Goal: Task Accomplishment & Management: Use online tool/utility

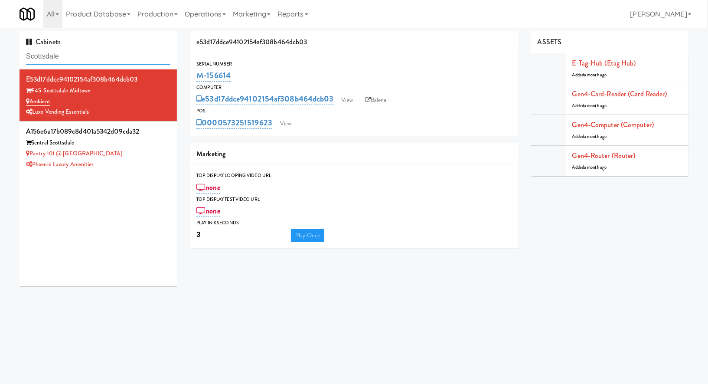
click at [89, 55] on input "Scottsdale" at bounding box center [98, 57] width 144 height 16
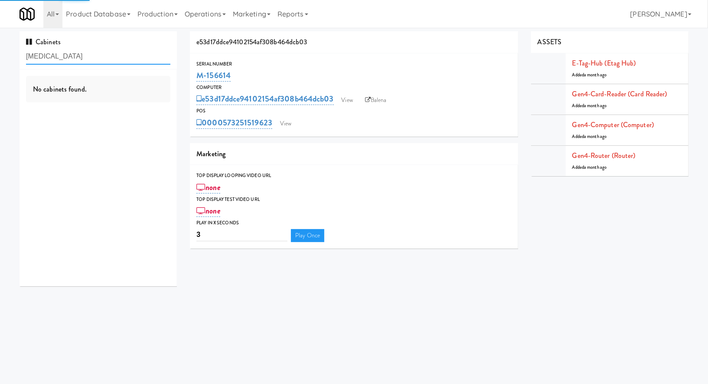
type input "[MEDICAL_DATA]"
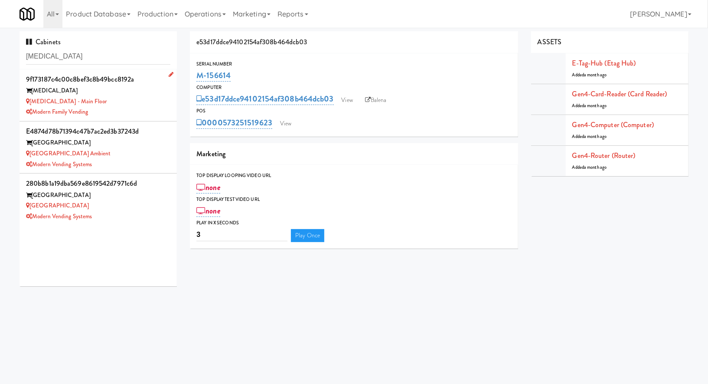
click at [92, 92] on div "[MEDICAL_DATA]" at bounding box center [98, 90] width 144 height 11
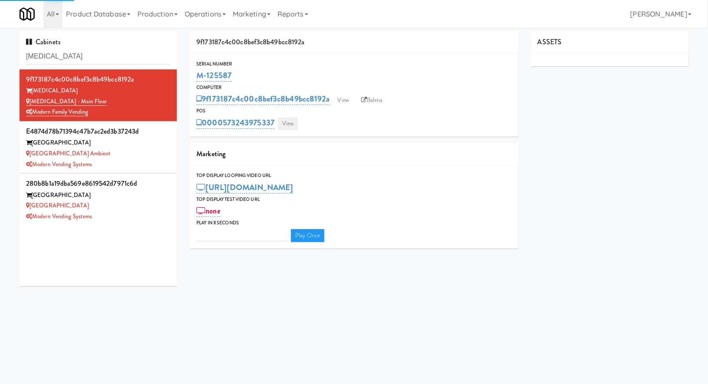
type input "3"
click at [299, 124] on div "0000573243975337 View" at bounding box center [353, 122] width 315 height 15
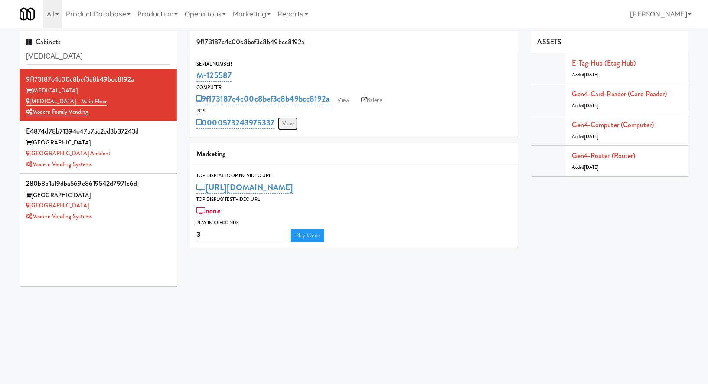
click at [291, 125] on link "View" at bounding box center [288, 123] width 20 height 13
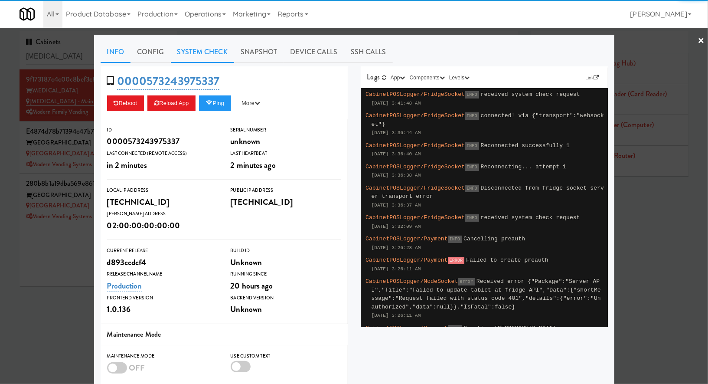
click at [193, 54] on link "System Check" at bounding box center [202, 52] width 63 height 22
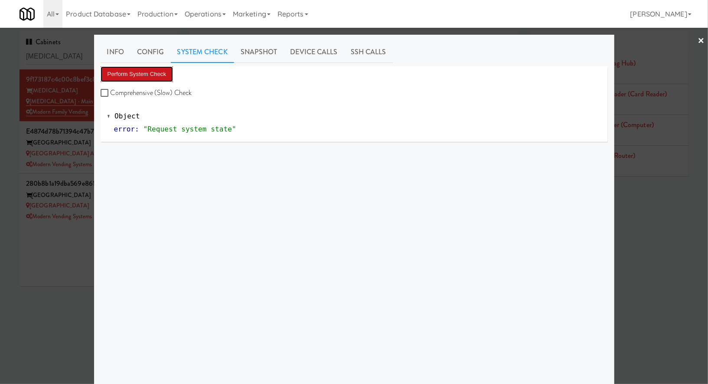
click at [151, 76] on button "Perform System Check" at bounding box center [137, 74] width 73 height 16
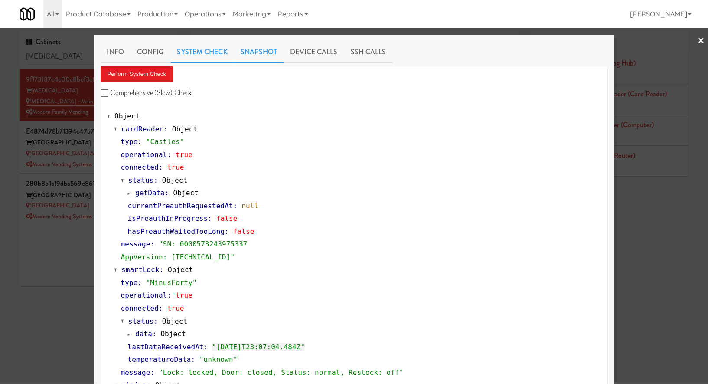
click at [265, 51] on link "Snapshot" at bounding box center [259, 52] width 50 height 22
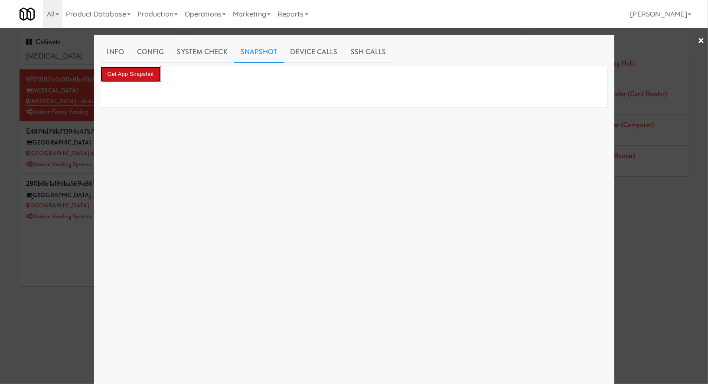
click at [149, 80] on button "Get App Snapshot" at bounding box center [131, 74] width 60 height 16
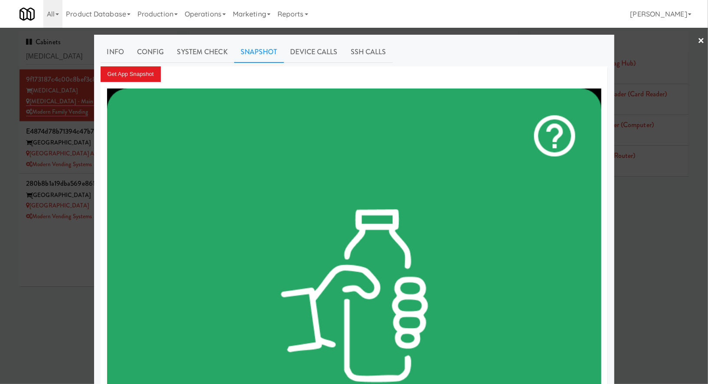
click at [699, 39] on link "×" at bounding box center [701, 41] width 7 height 27
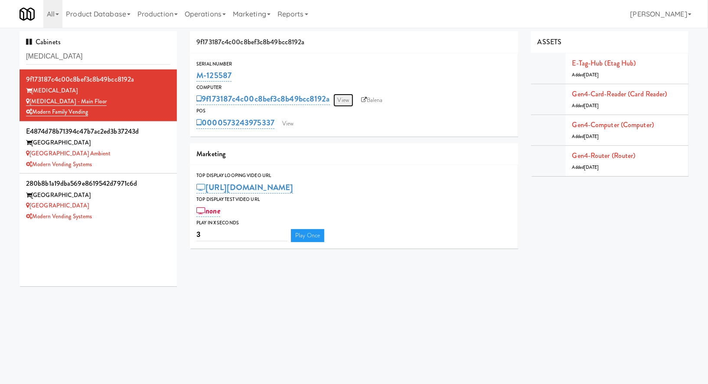
click at [349, 103] on link "View" at bounding box center [344, 100] width 20 height 13
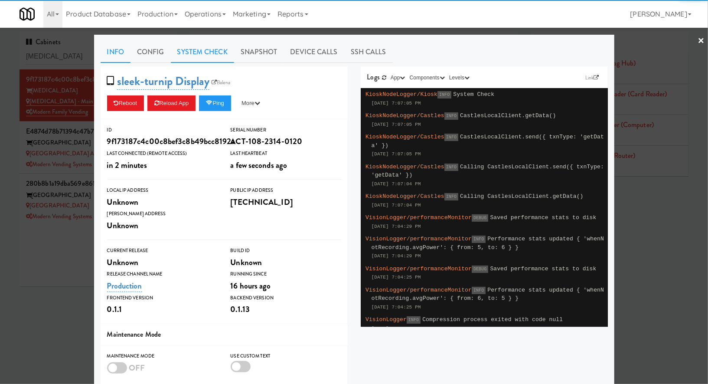
click at [207, 61] on link "System Check" at bounding box center [202, 52] width 63 height 22
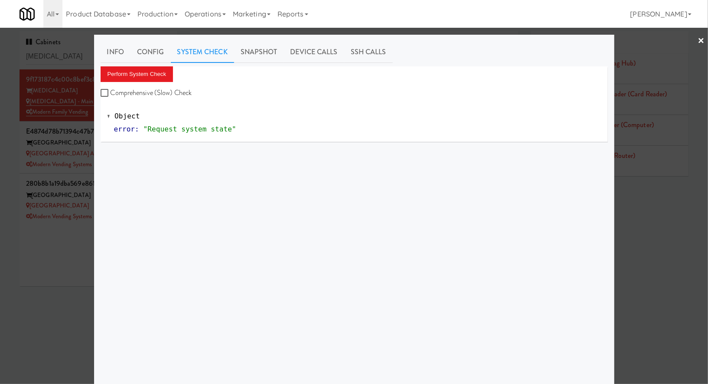
click at [162, 82] on div "Perform System Check Comprehensive (Slow) Check" at bounding box center [354, 82] width 507 height 33
click at [162, 79] on button "Perform System Check" at bounding box center [137, 74] width 73 height 16
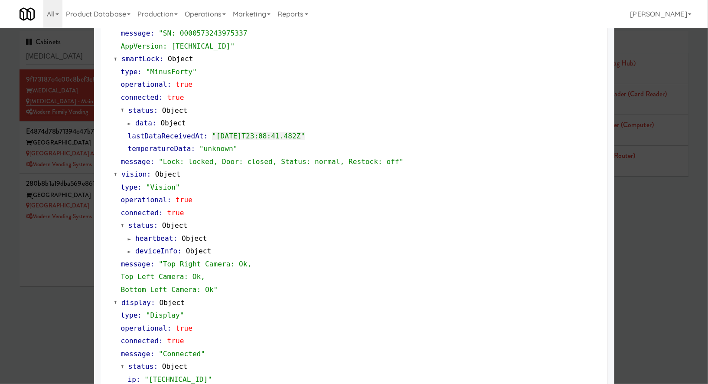
scroll to position [230, 0]
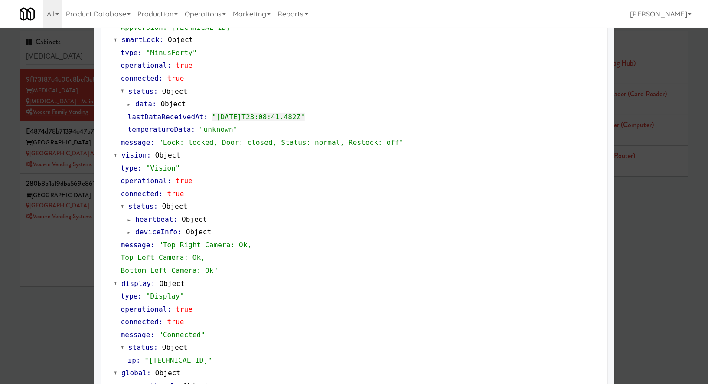
click at [75, 274] on div at bounding box center [354, 192] width 708 height 384
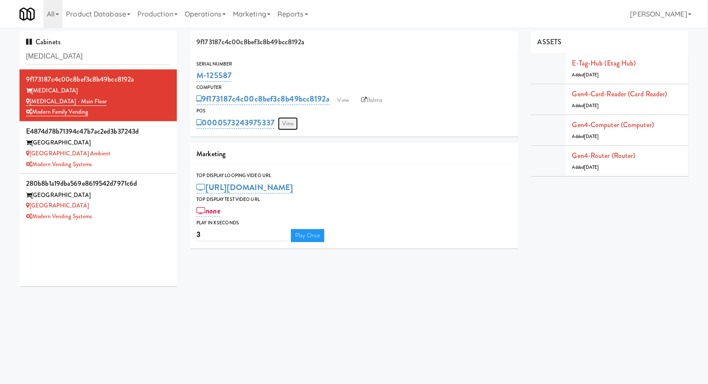
click at [291, 124] on link "View" at bounding box center [288, 123] width 20 height 13
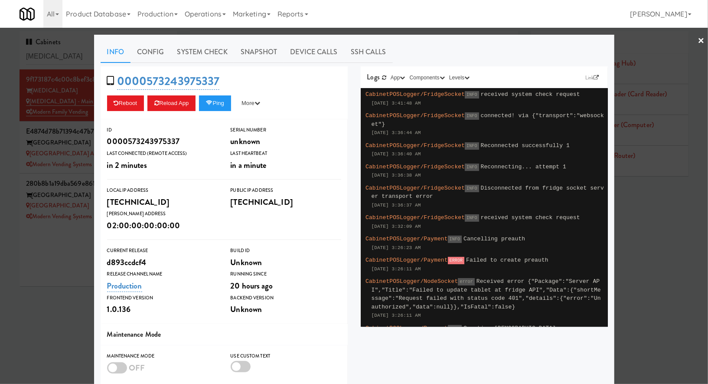
click at [71, 242] on div at bounding box center [354, 192] width 708 height 384
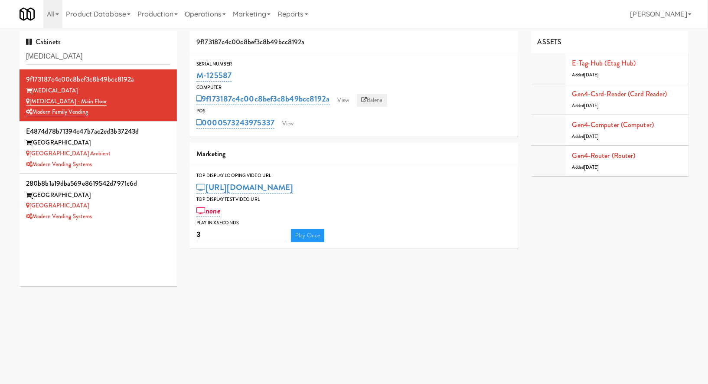
click at [375, 99] on link "Balena" at bounding box center [372, 100] width 30 height 13
click at [294, 125] on link "View" at bounding box center [288, 123] width 20 height 13
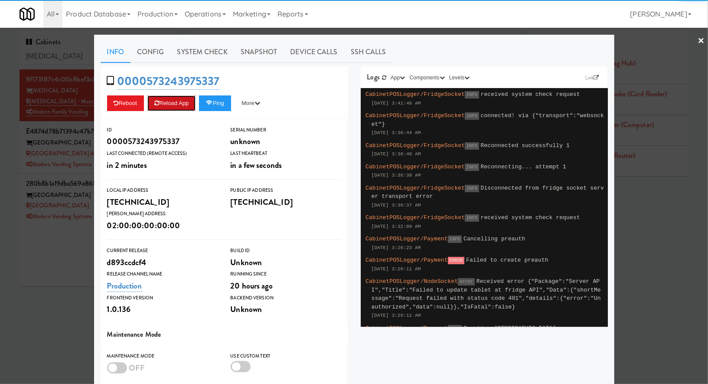
click at [187, 109] on button "Reload App" at bounding box center [171, 103] width 48 height 16
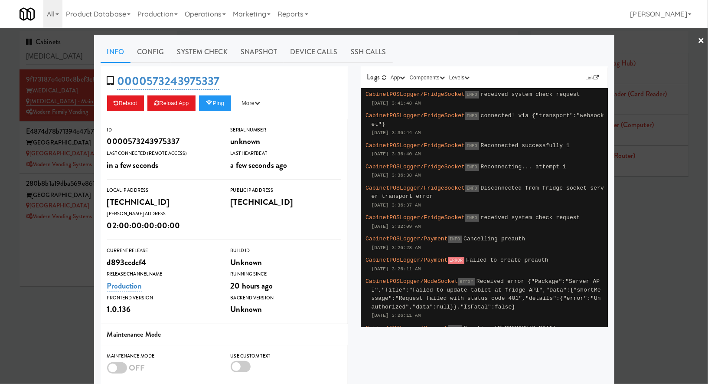
click at [62, 50] on div at bounding box center [354, 192] width 708 height 384
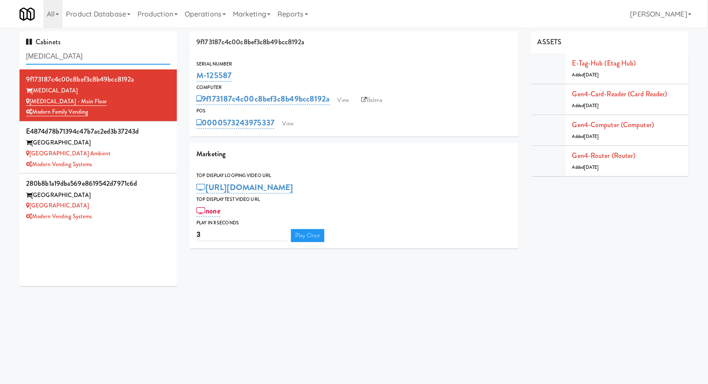
click at [62, 50] on input "muse" at bounding box center [98, 57] width 144 height 16
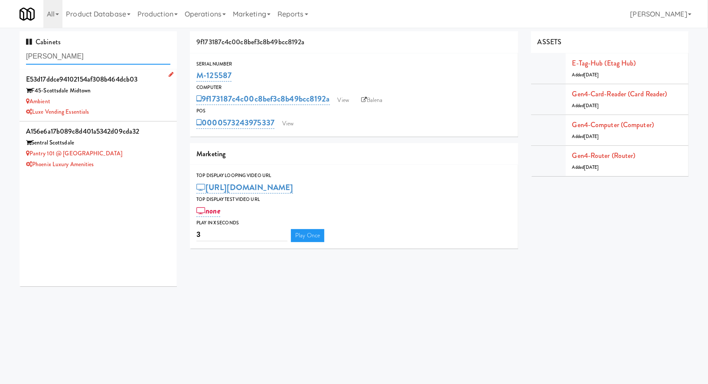
type input "[PERSON_NAME]"
click at [112, 103] on div "Ambient" at bounding box center [98, 101] width 144 height 11
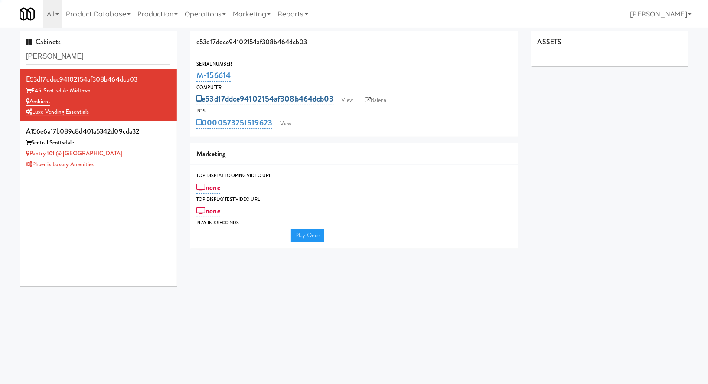
type input "3"
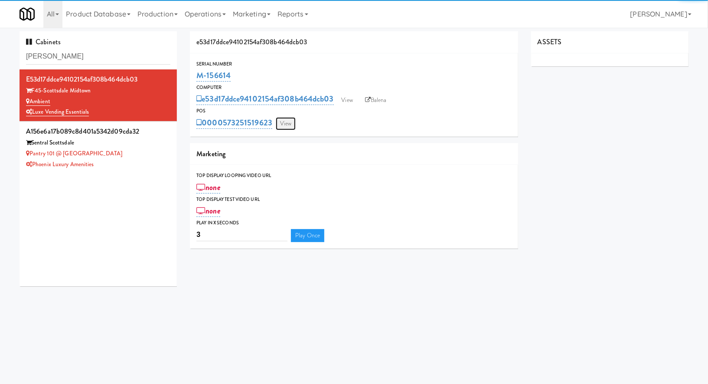
click at [286, 122] on link "View" at bounding box center [286, 123] width 20 height 13
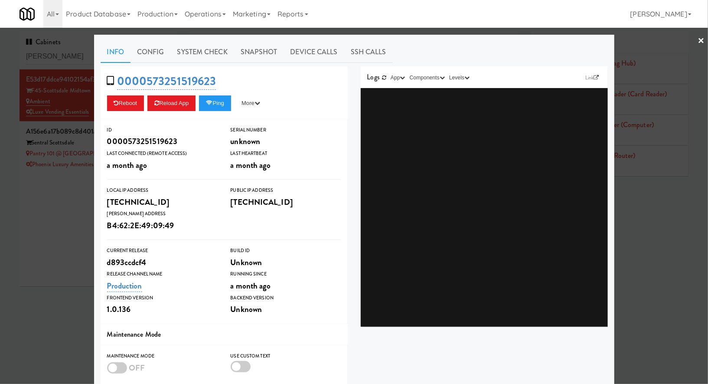
click at [215, 58] on link "System Check" at bounding box center [202, 52] width 63 height 22
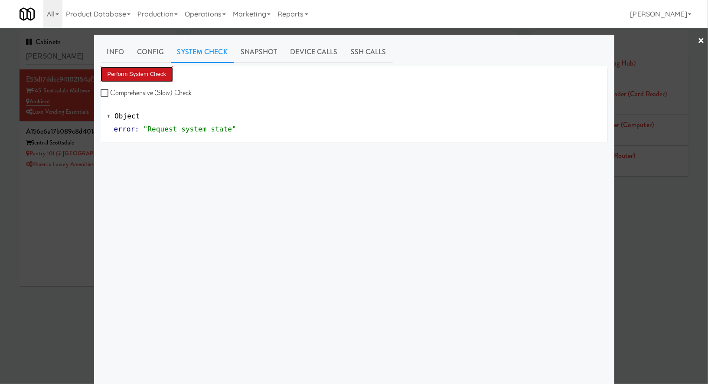
click at [165, 72] on button "Perform System Check" at bounding box center [137, 74] width 73 height 16
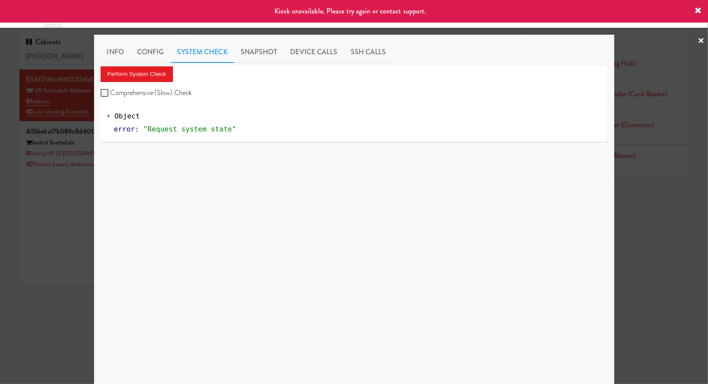
click at [58, 189] on div at bounding box center [354, 192] width 708 height 384
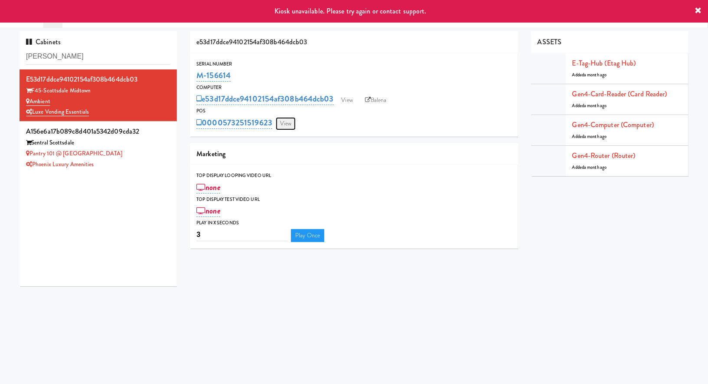
click at [292, 123] on link "View" at bounding box center [286, 123] width 20 height 13
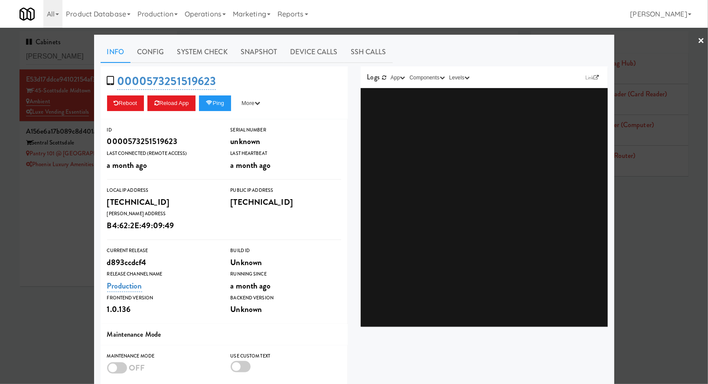
click at [59, 203] on div at bounding box center [354, 192] width 708 height 384
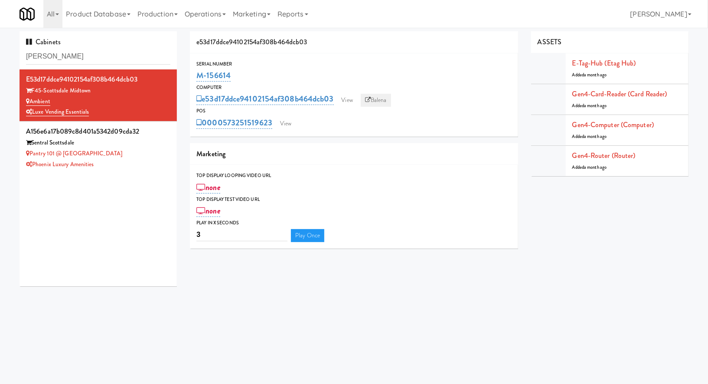
click at [375, 99] on link "Balena" at bounding box center [376, 100] width 30 height 13
click at [147, 143] on div "Sentral Scottsdale" at bounding box center [98, 142] width 144 height 11
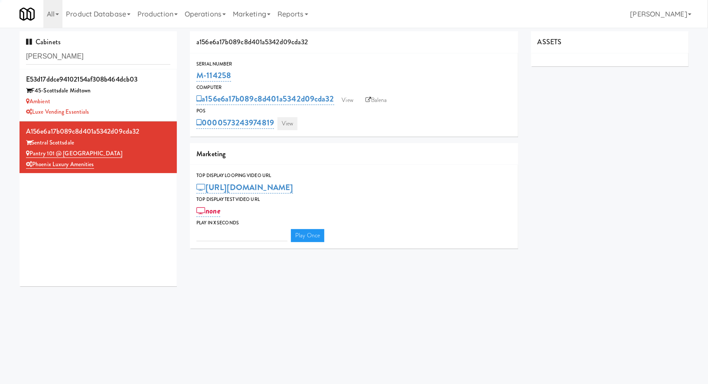
type input "3"
click at [282, 125] on link "View" at bounding box center [288, 123] width 20 height 13
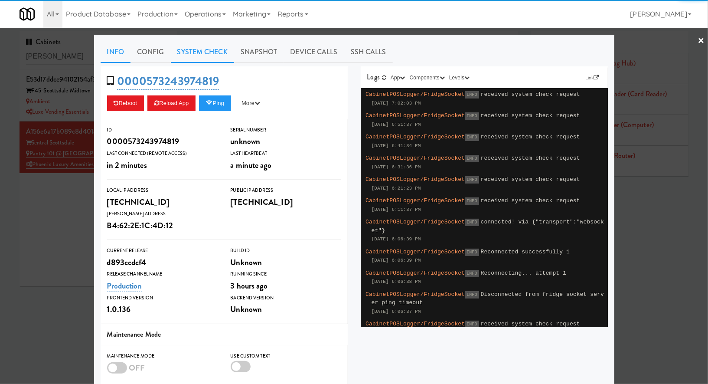
click at [196, 56] on link "System Check" at bounding box center [202, 52] width 63 height 22
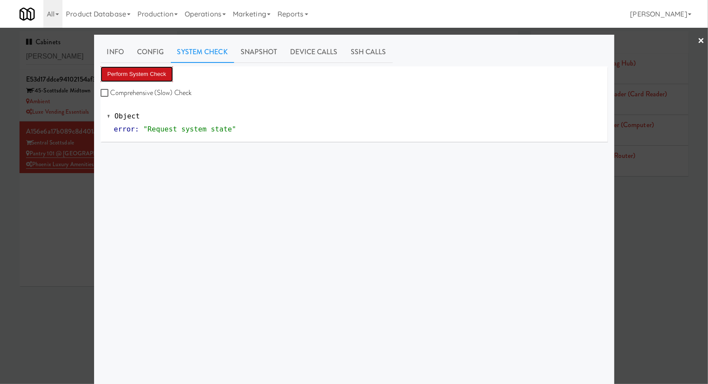
click at [168, 73] on button "Perform System Check" at bounding box center [137, 74] width 73 height 16
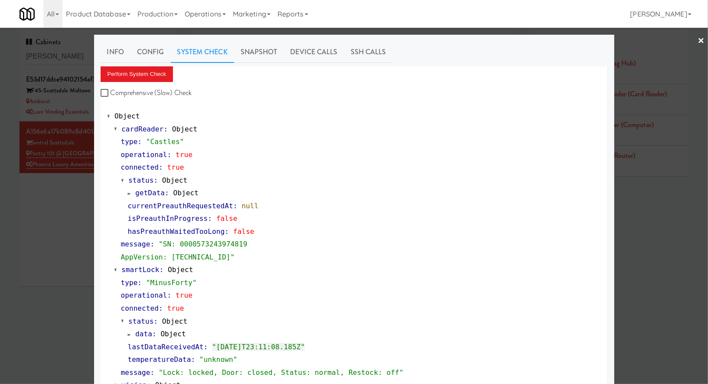
click at [77, 281] on div at bounding box center [354, 192] width 708 height 384
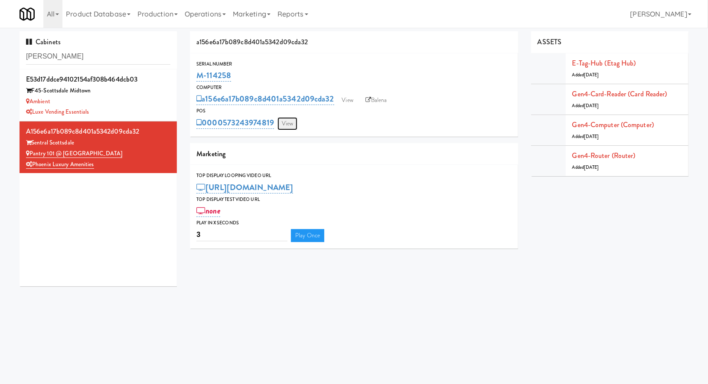
click at [294, 126] on link "View" at bounding box center [288, 123] width 20 height 13
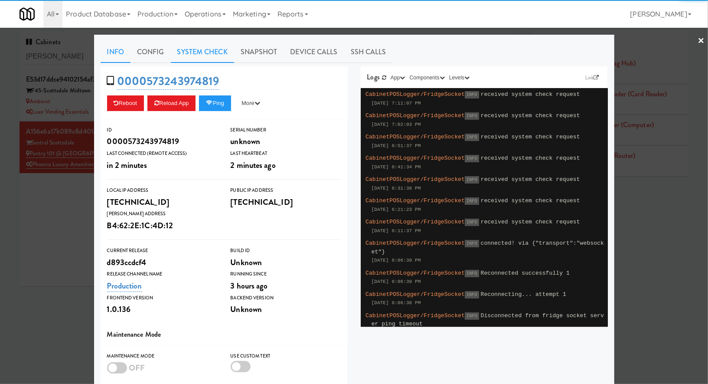
click at [212, 51] on link "System Check" at bounding box center [202, 52] width 63 height 22
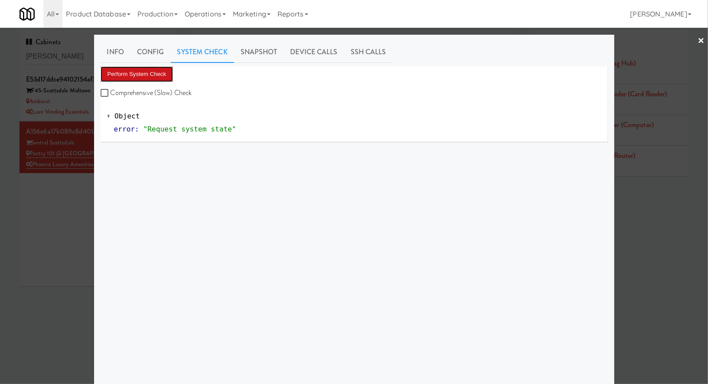
click at [158, 73] on button "Perform System Check" at bounding box center [137, 74] width 73 height 16
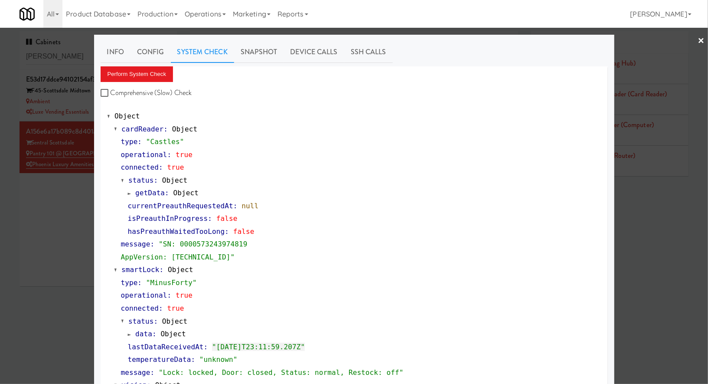
click at [46, 238] on div at bounding box center [354, 192] width 708 height 384
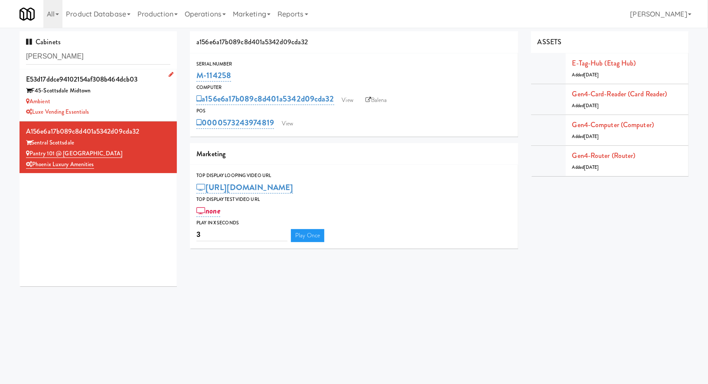
click at [155, 102] on div "Ambient" at bounding box center [98, 101] width 144 height 11
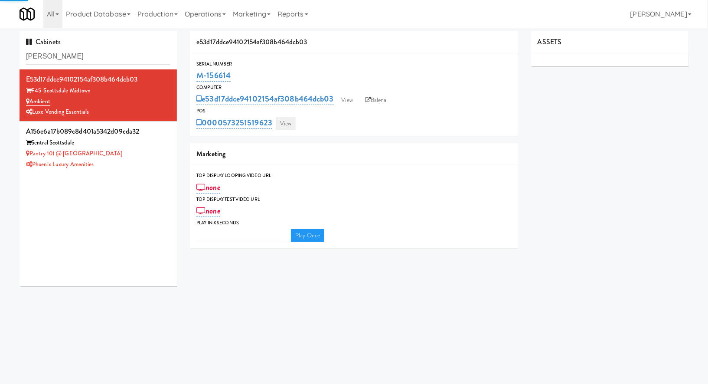
type input "3"
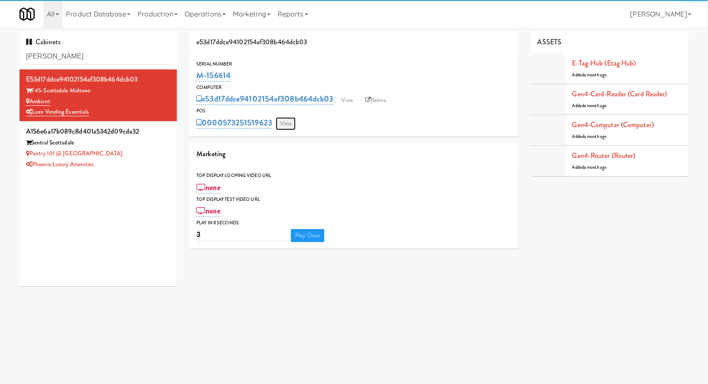
click at [283, 125] on link "View" at bounding box center [286, 123] width 20 height 13
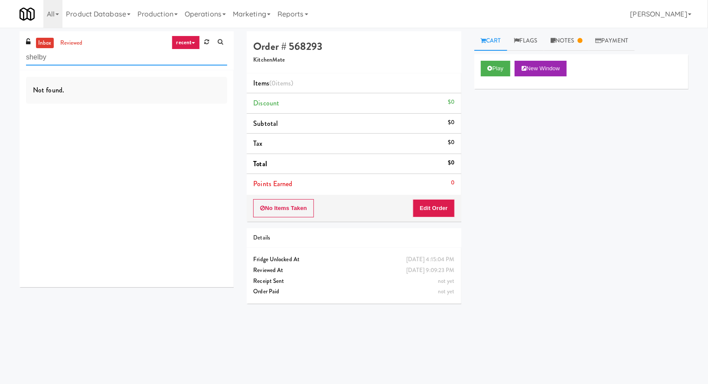
click at [52, 53] on input "shelby" at bounding box center [126, 57] width 201 height 16
type input "[PERSON_NAME]"
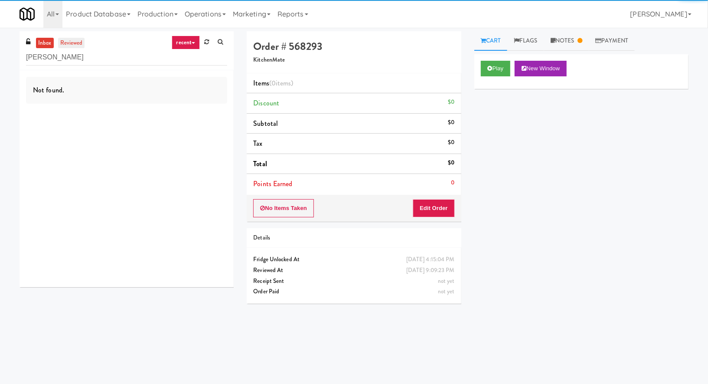
click at [76, 43] on link "reviewed" at bounding box center [71, 43] width 27 height 11
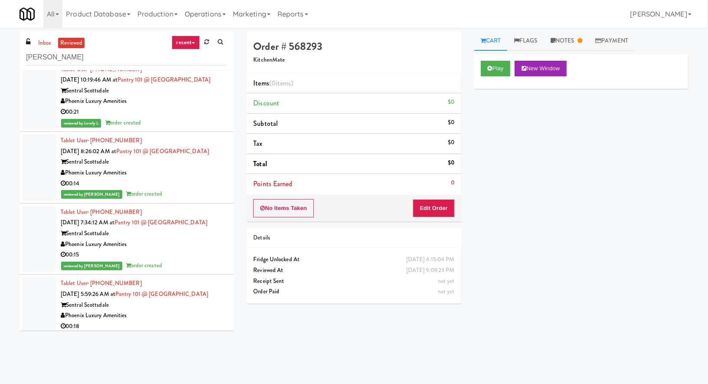
scroll to position [224, 0]
